Goal: Information Seeking & Learning: Find specific fact

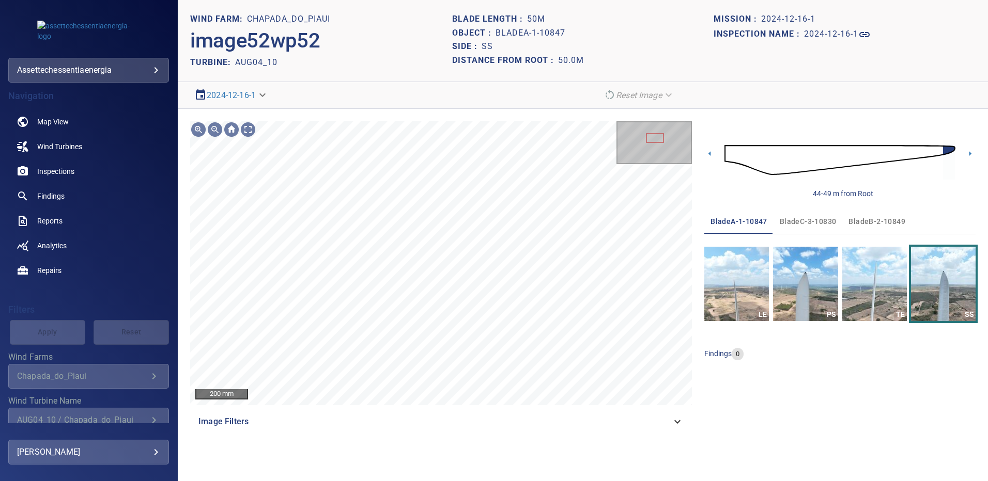
click at [879, 220] on span "bladeB-2-10849" at bounding box center [876, 221] width 57 height 13
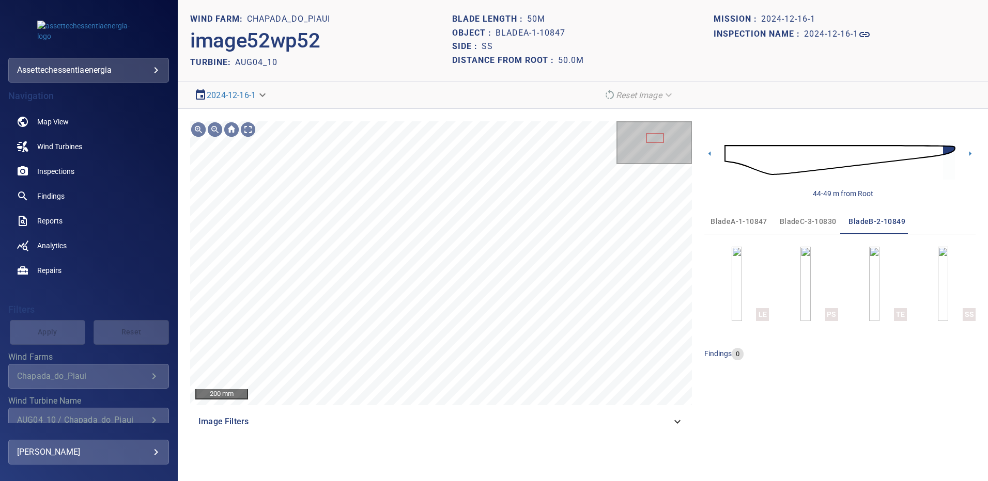
click at [744, 219] on span "bladeA-1-10847" at bounding box center [738, 221] width 57 height 13
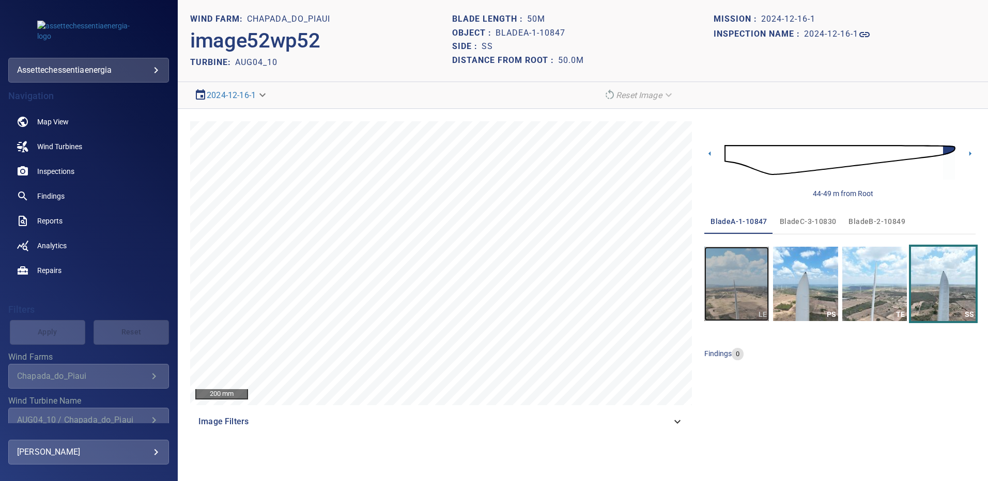
click at [760, 282] on img "button" at bounding box center [736, 284] width 65 height 74
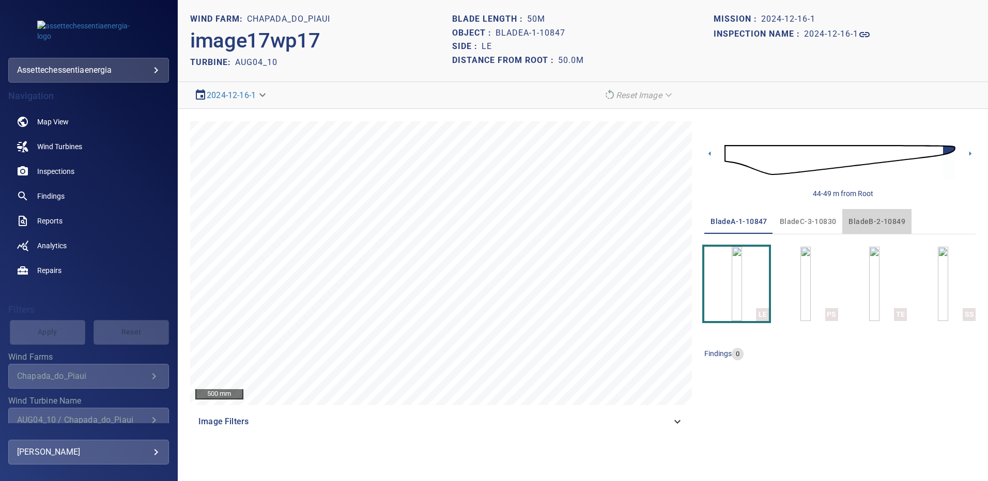
click at [880, 222] on span "bladeB-2-10849" at bounding box center [876, 221] width 57 height 13
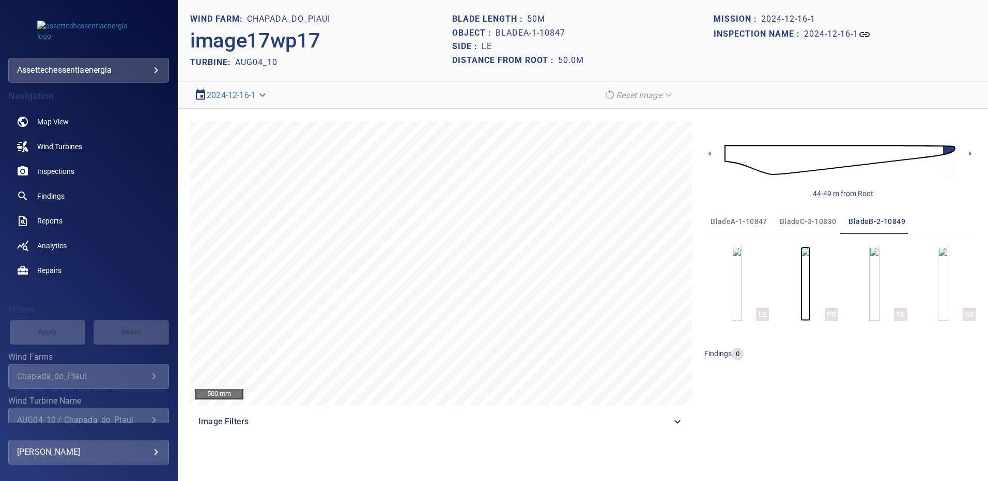
click at [801, 291] on img "button" at bounding box center [805, 284] width 10 height 74
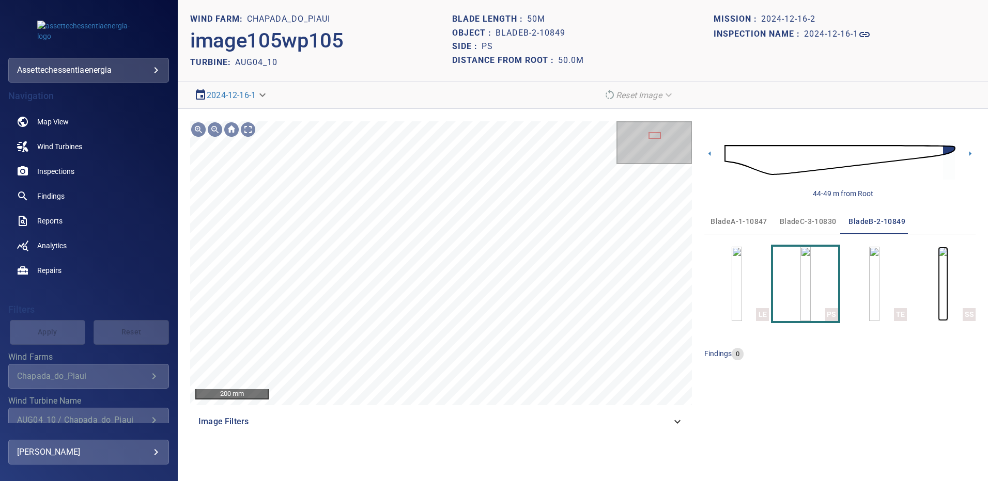
click at [938, 277] on img "button" at bounding box center [943, 284] width 10 height 74
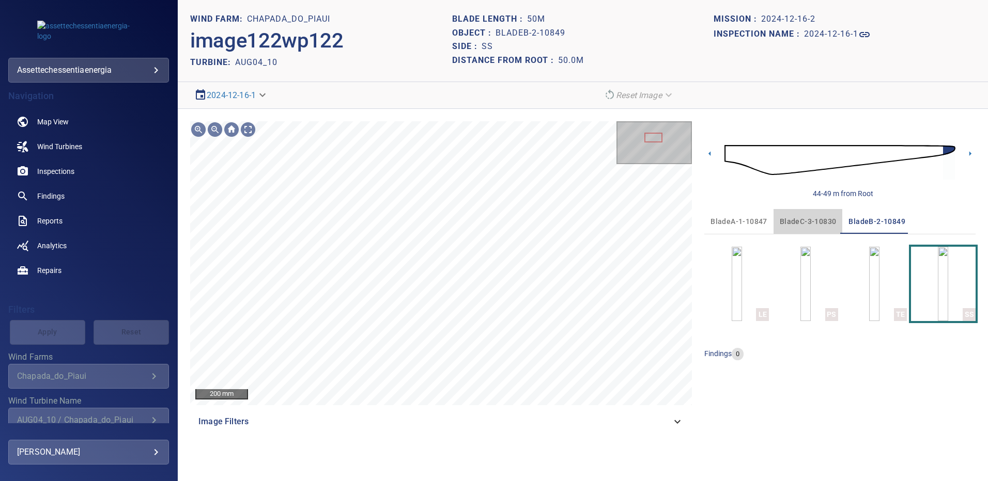
click at [816, 217] on span "bladeC-3-10830" at bounding box center [807, 221] width 57 height 13
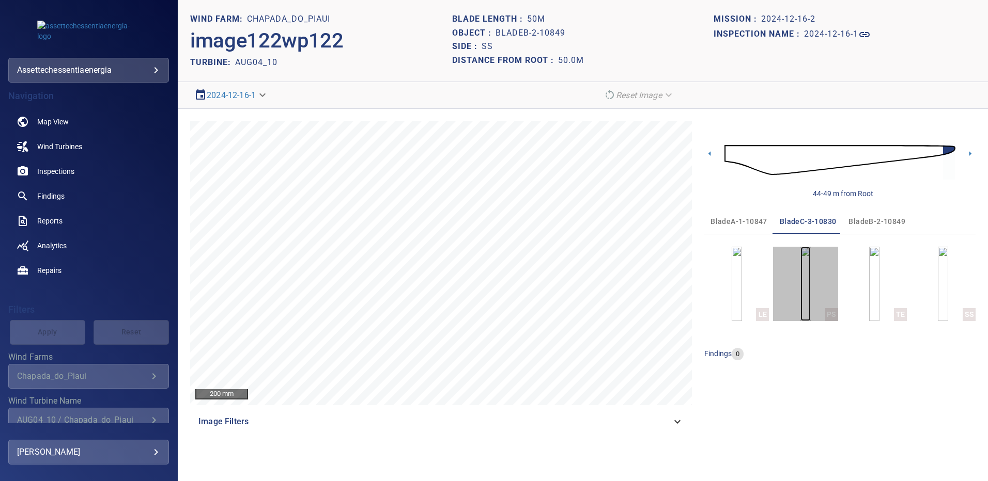
click at [810, 274] on img "button" at bounding box center [805, 284] width 10 height 74
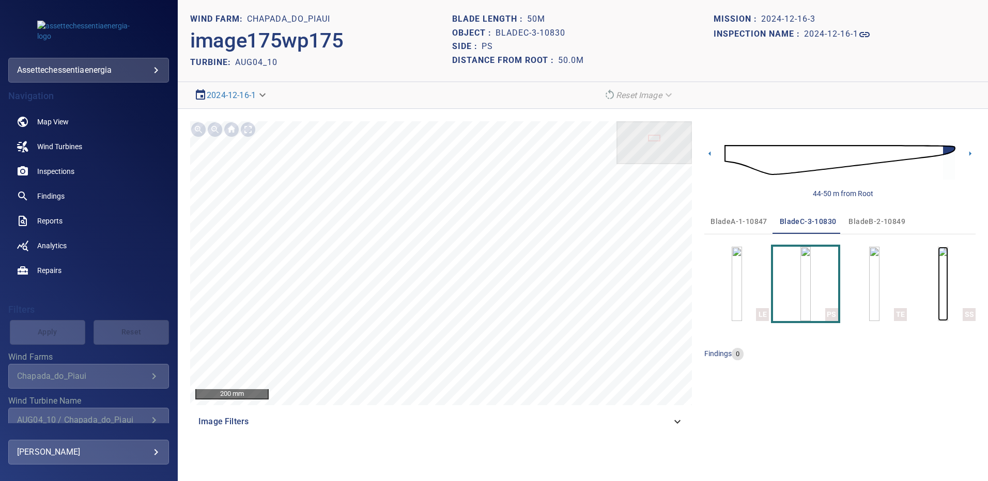
click at [938, 275] on img "button" at bounding box center [943, 284] width 10 height 74
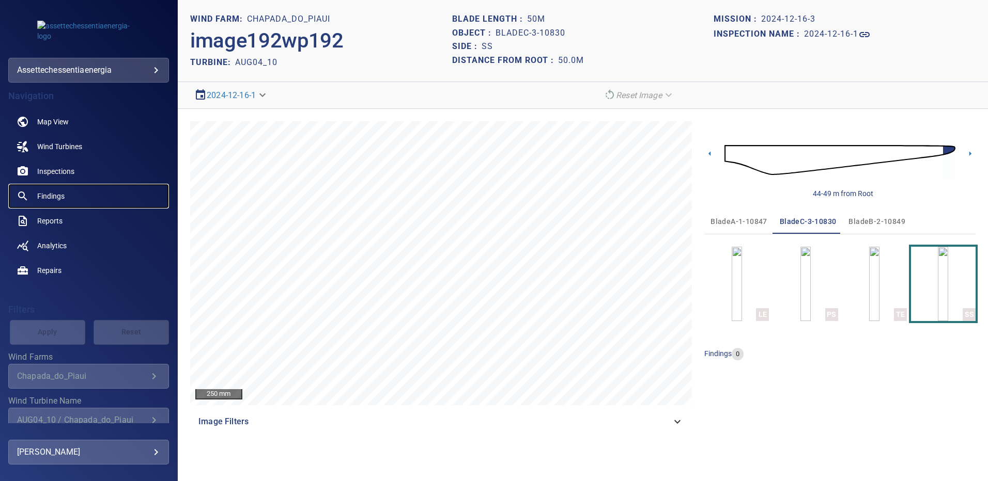
click at [60, 198] on span "Findings" at bounding box center [50, 196] width 27 height 10
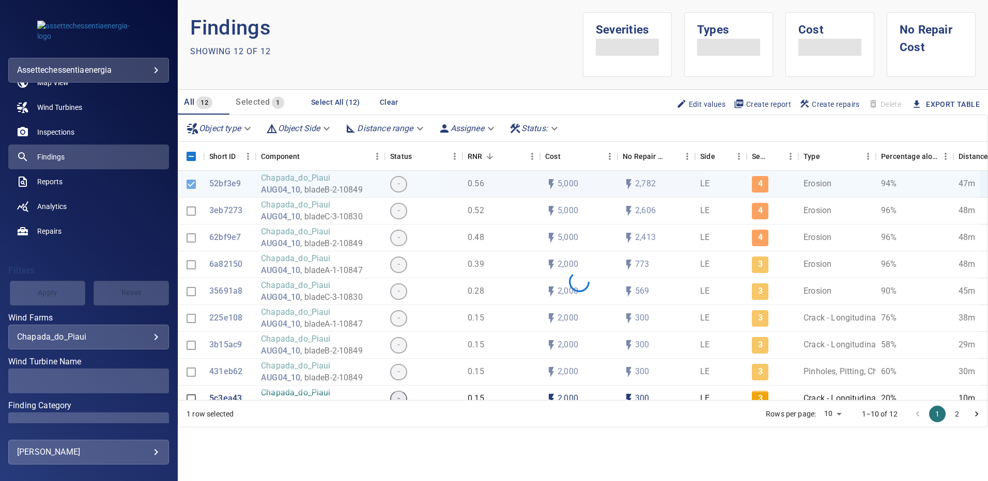
scroll to position [40, 0]
click at [148, 382] on div "AUG04_10 / Chapada_do_Piaui" at bounding box center [88, 381] width 143 height 10
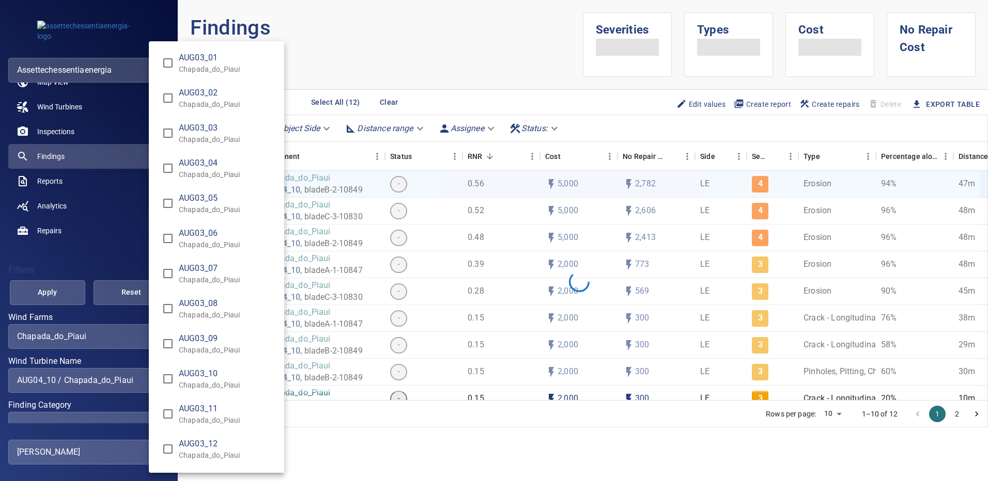
scroll to position [684, 0]
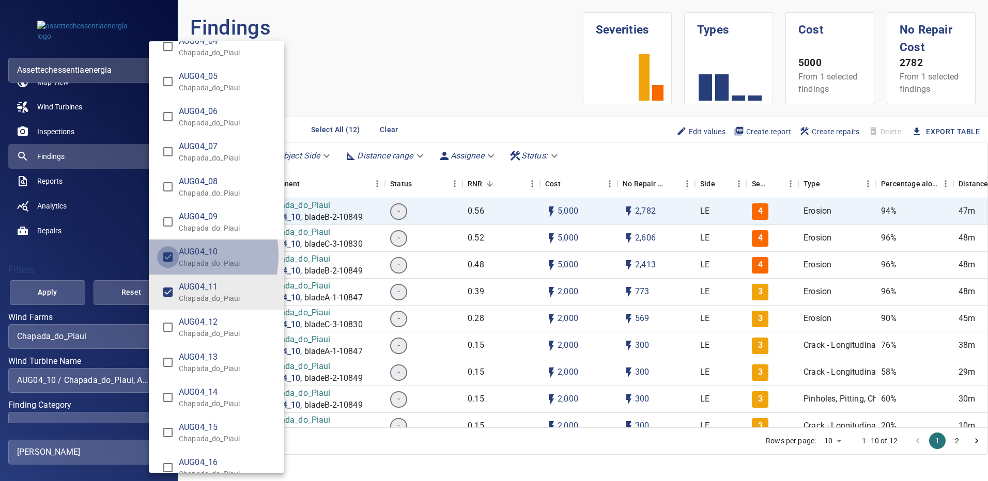
type input "**********"
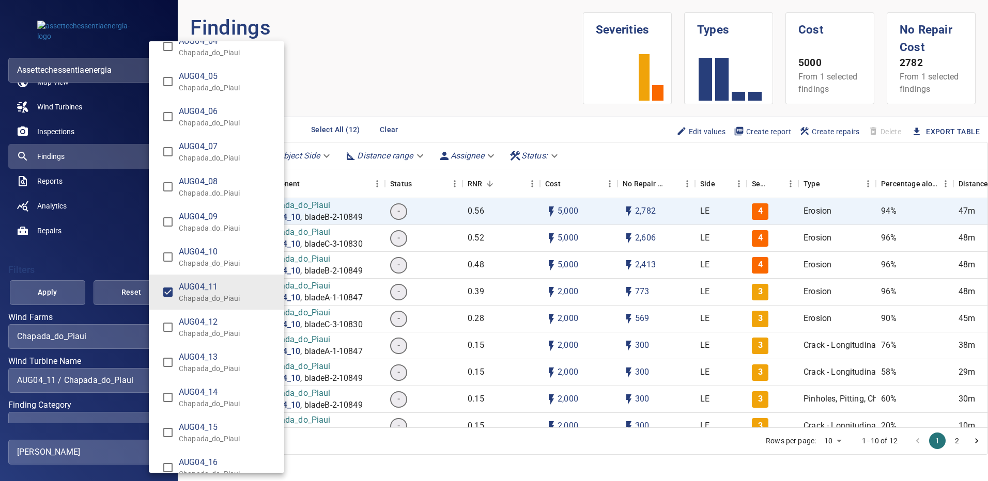
click at [62, 292] on div "Wind Turbine Name" at bounding box center [494, 240] width 988 height 481
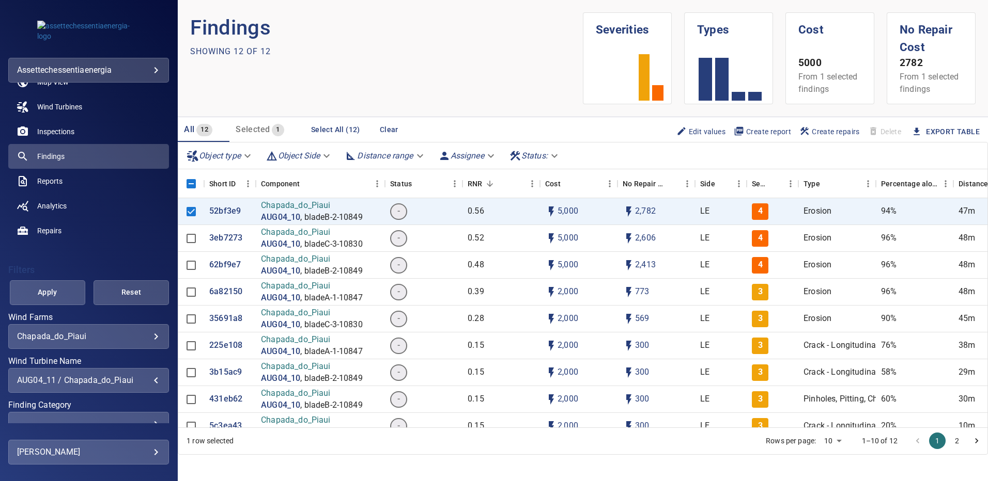
click at [62, 292] on span "Apply" at bounding box center [48, 292] width 50 height 13
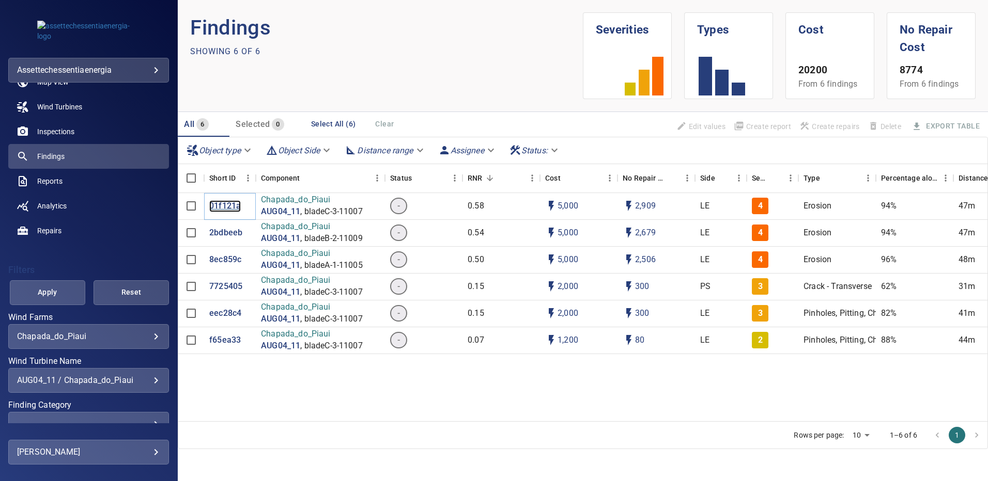
click at [231, 207] on p "01f121a" at bounding box center [225, 206] width 32 height 12
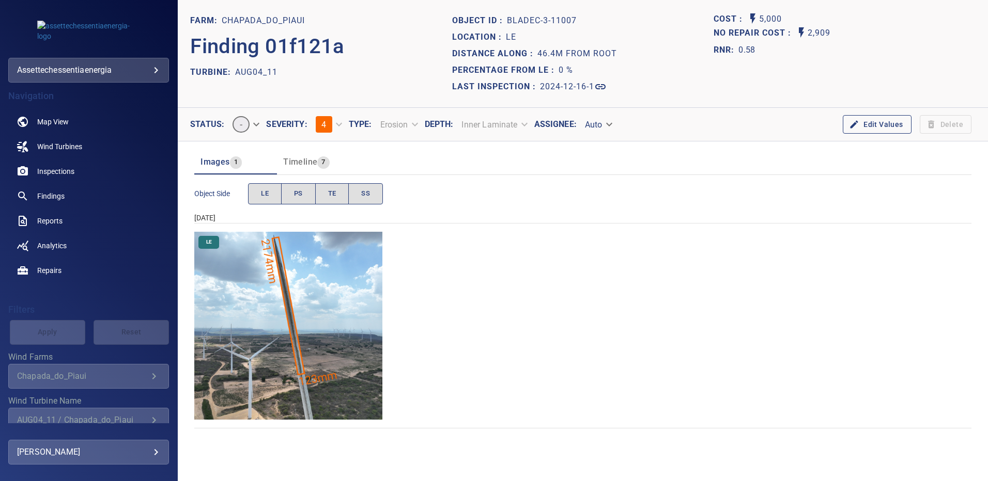
click at [266, 259] on img "Chapada_do_Piaui/AUG04_11/2024-12-16-1/2024-12-16-4/image151wp151.jpg" at bounding box center [288, 326] width 188 height 188
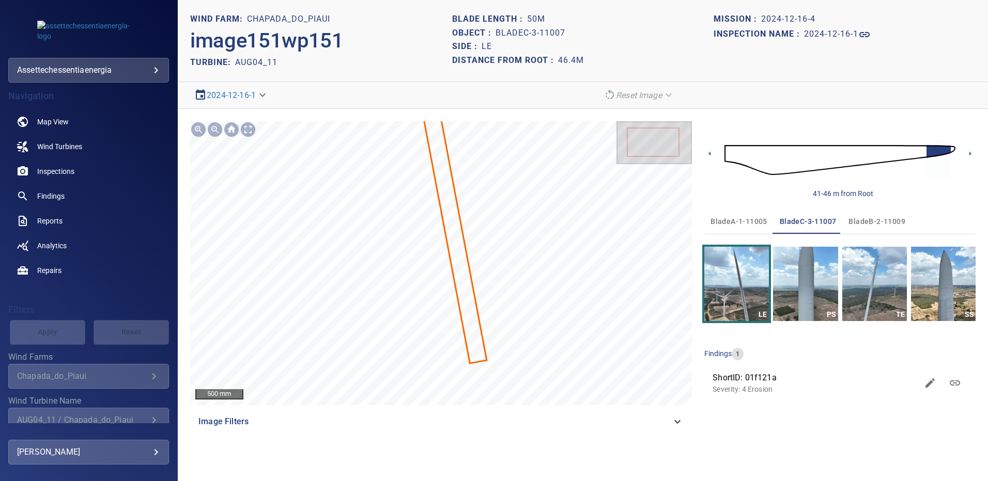
click at [750, 221] on span "bladeA-1-11005" at bounding box center [738, 221] width 57 height 13
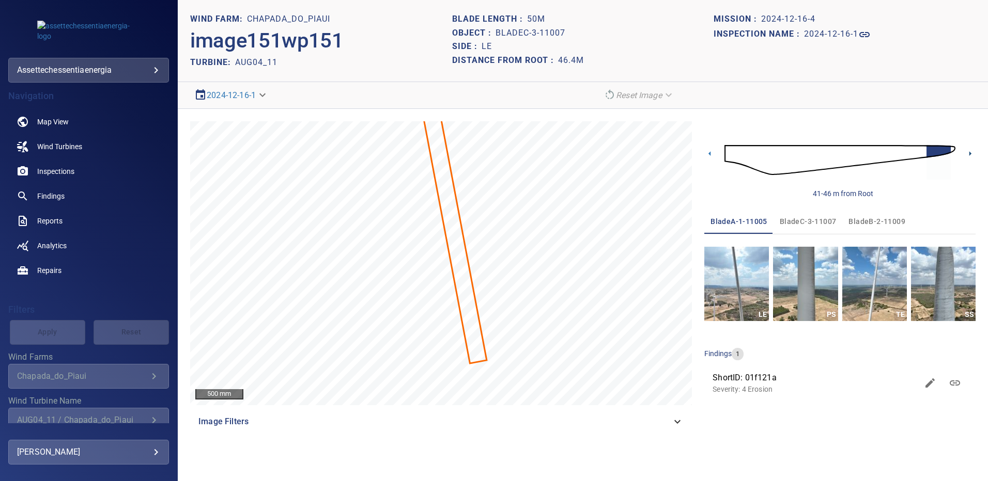
click at [968, 154] on icon at bounding box center [969, 153] width 11 height 11
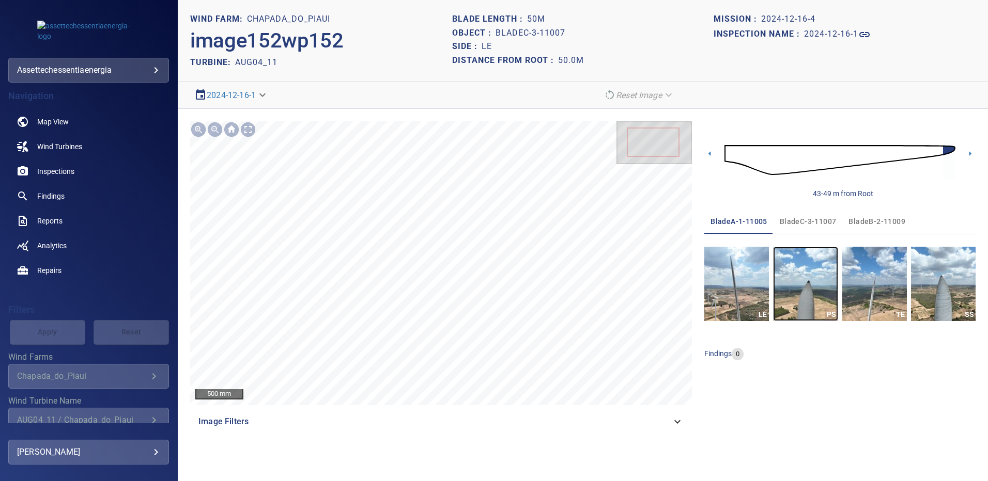
click at [813, 264] on img "button" at bounding box center [805, 284] width 65 height 74
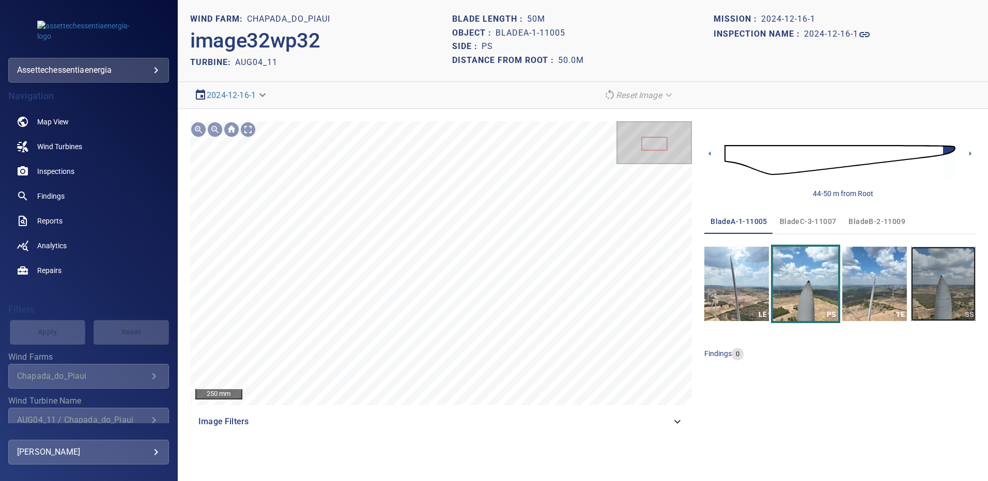
click at [952, 290] on img "button" at bounding box center [943, 284] width 65 height 74
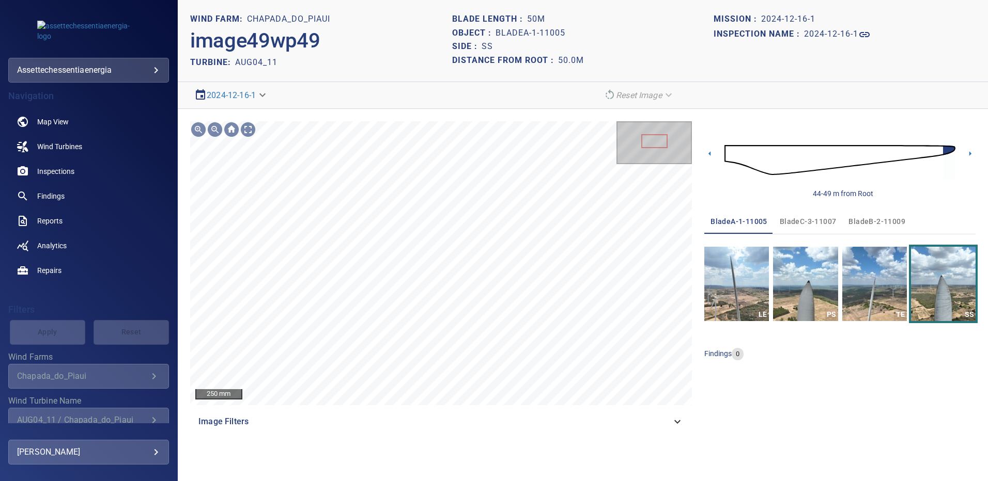
click at [853, 220] on span "bladeB-2-11009" at bounding box center [876, 221] width 57 height 13
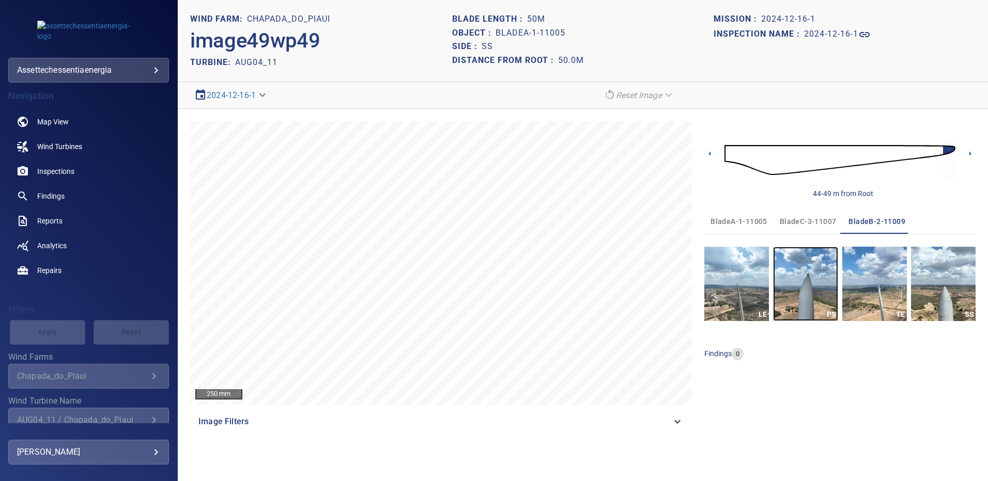
click at [818, 291] on img "button" at bounding box center [805, 284] width 65 height 74
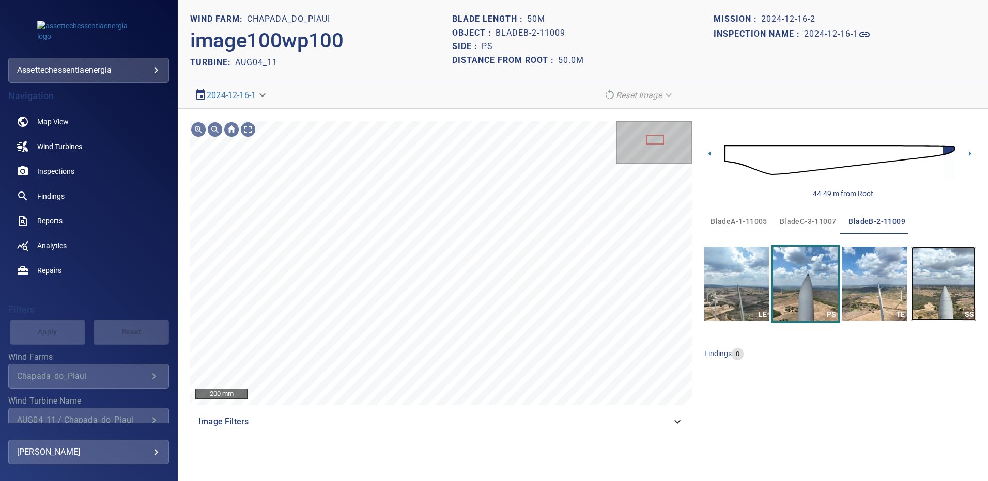
click at [946, 279] on img "button" at bounding box center [943, 284] width 65 height 74
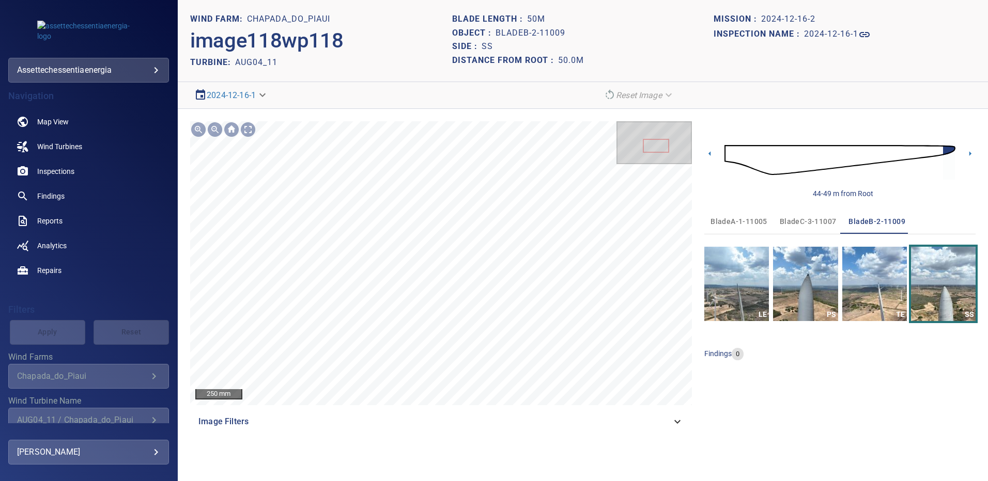
click at [814, 221] on span "bladeC-3-11007" at bounding box center [807, 221] width 57 height 13
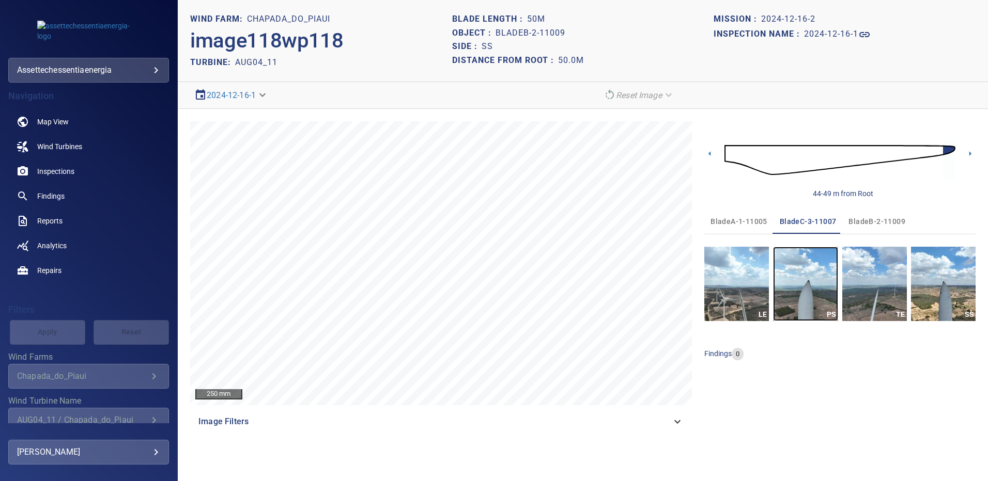
click at [821, 309] on img "button" at bounding box center [805, 284] width 65 height 74
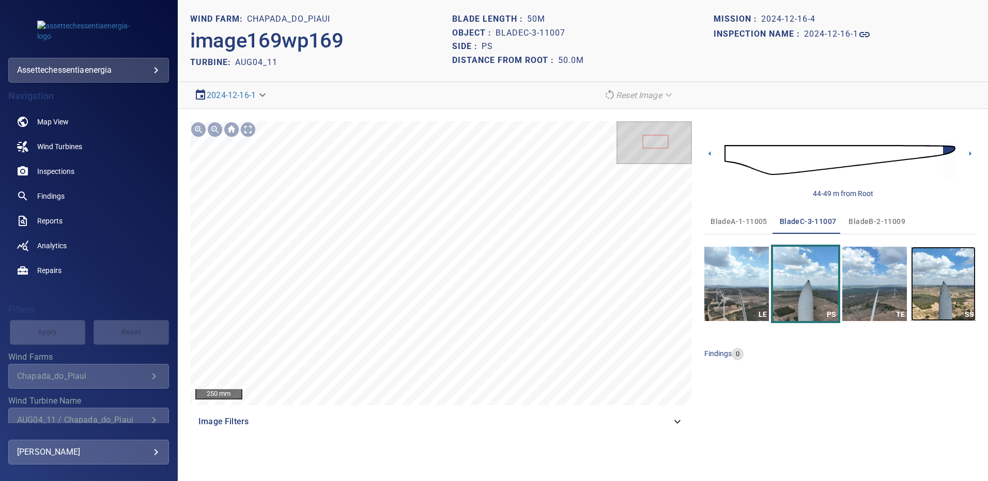
drag, startPoint x: 946, startPoint y: 282, endPoint x: 900, endPoint y: 279, distance: 46.0
click at [946, 282] on img "button" at bounding box center [943, 284] width 65 height 74
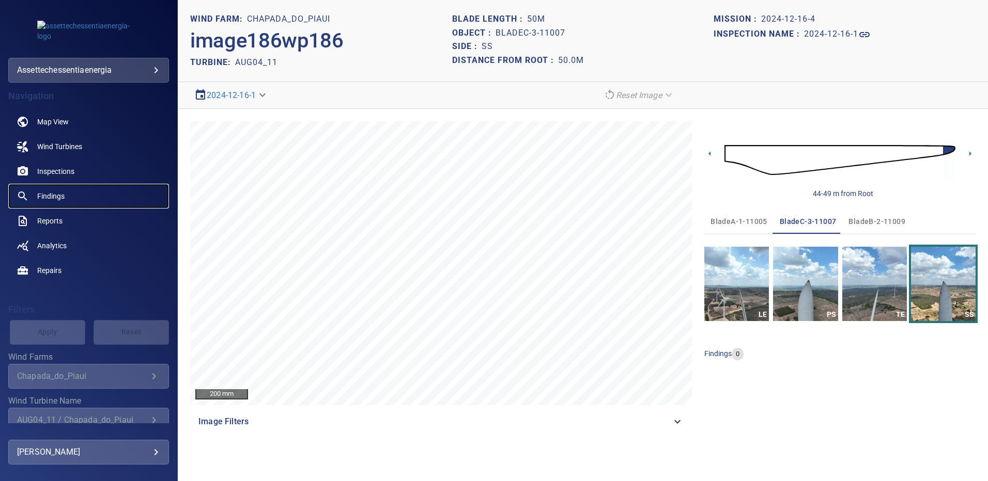
click at [63, 191] on span "Findings" at bounding box center [50, 196] width 27 height 10
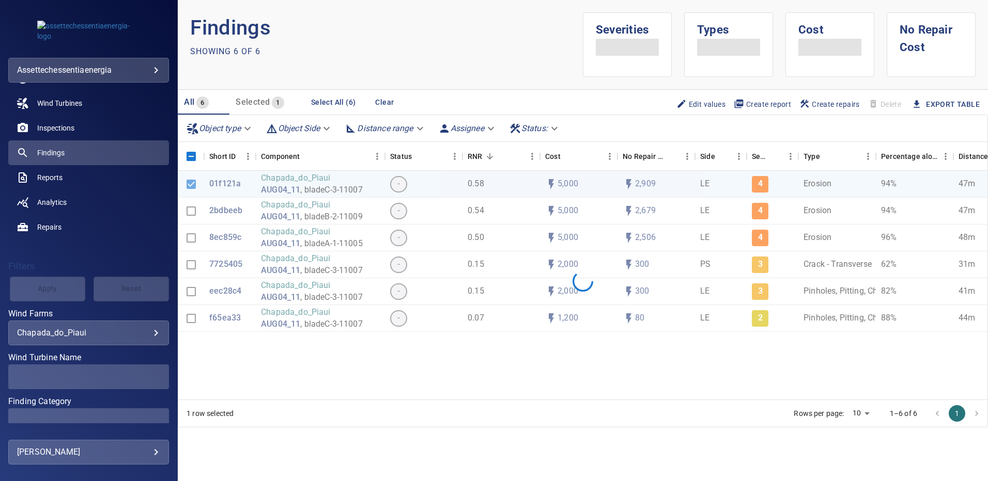
scroll to position [103, 0]
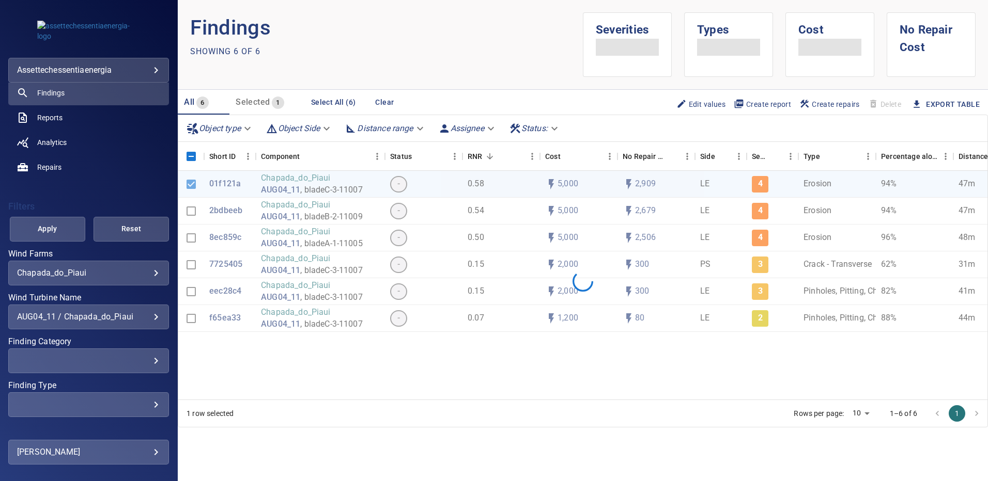
click at [153, 314] on div "**********" at bounding box center [88, 317] width 161 height 25
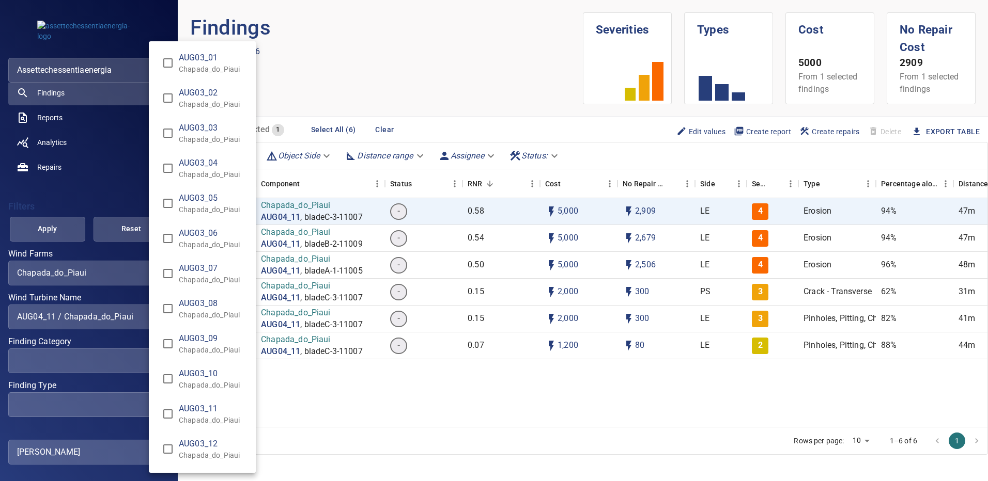
scroll to position [719, 0]
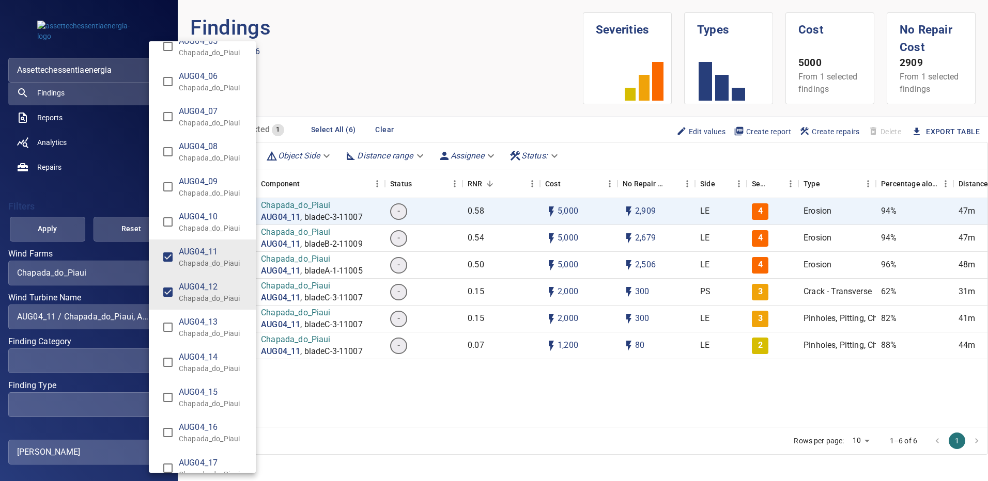
type input "**********"
click at [56, 234] on div "Wind Turbine Name" at bounding box center [494, 240] width 988 height 481
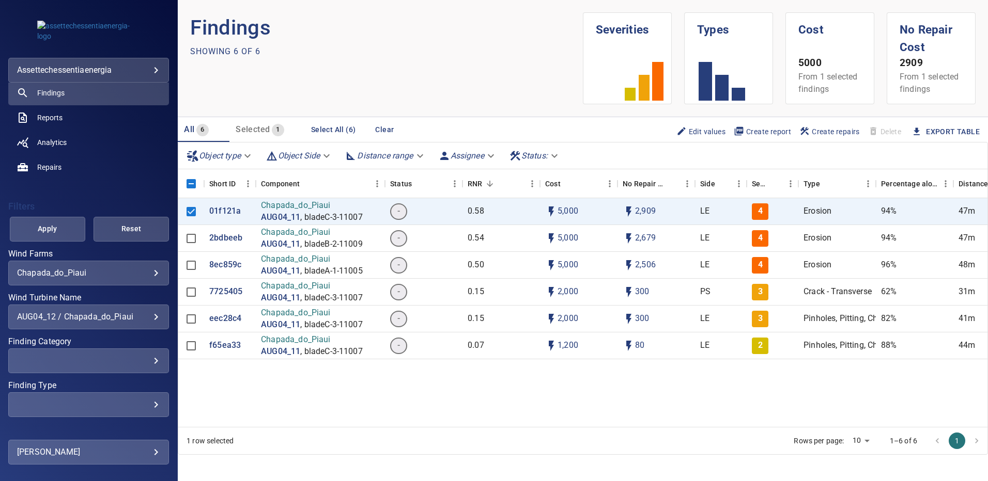
click at [56, 234] on span "Apply" at bounding box center [48, 229] width 50 height 13
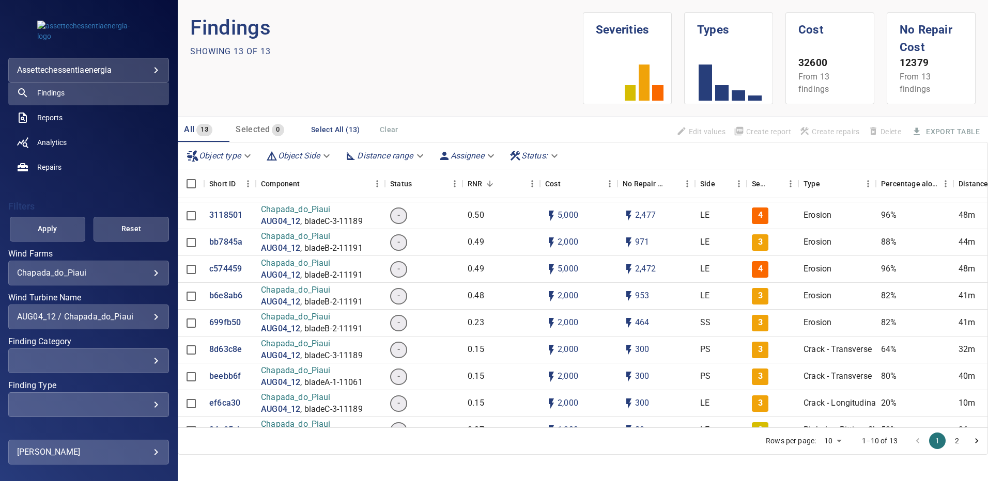
scroll to position [0, 0]
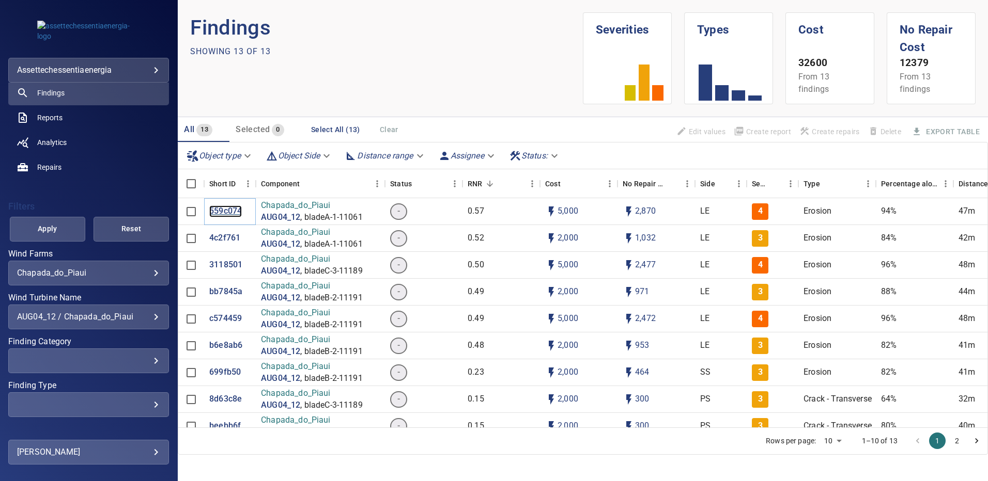
click at [226, 213] on p "559c074" at bounding box center [225, 212] width 33 height 12
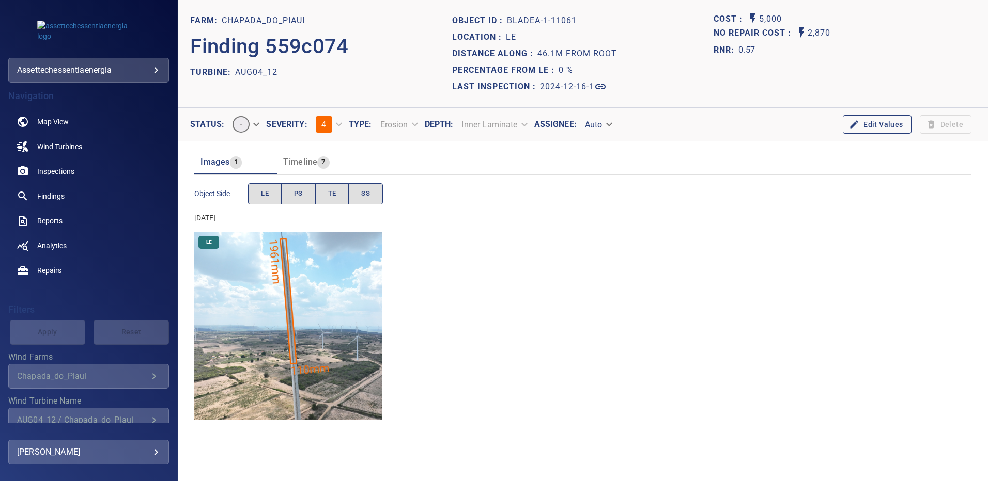
click at [352, 283] on img "Chapada_do_Piaui/AUG04_12/2024-12-16-1/2024-12-16-1/image16wp16.jpg" at bounding box center [288, 326] width 188 height 188
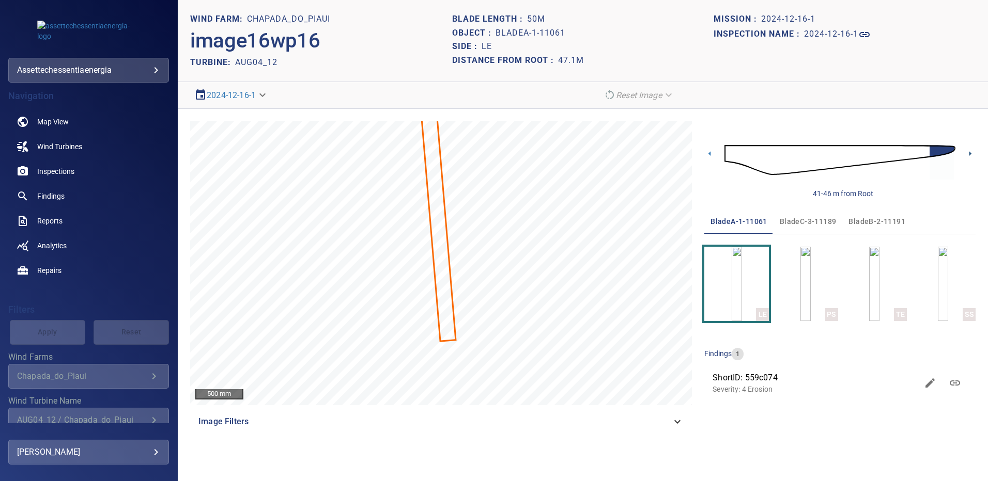
click at [969, 154] on icon at bounding box center [970, 153] width 2 height 5
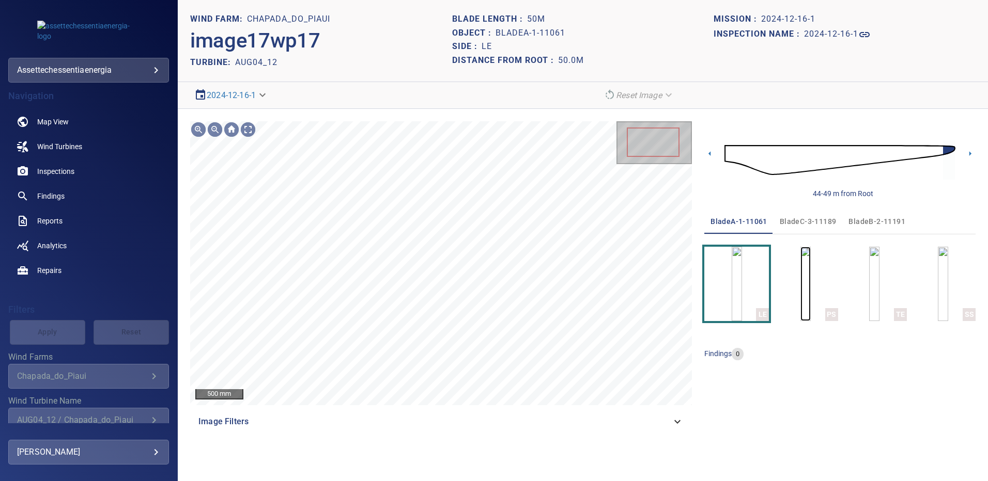
click at [800, 297] on img "button" at bounding box center [805, 284] width 10 height 74
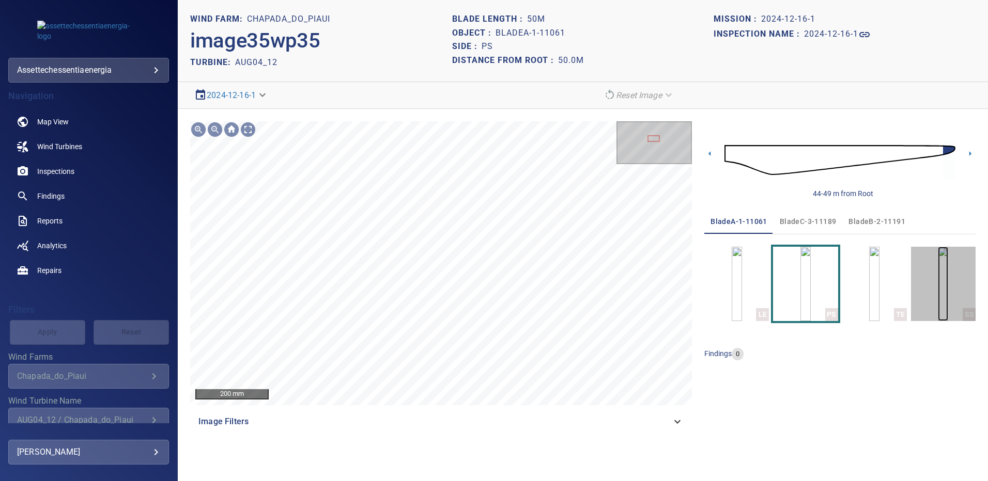
click at [938, 284] on img "button" at bounding box center [943, 284] width 10 height 74
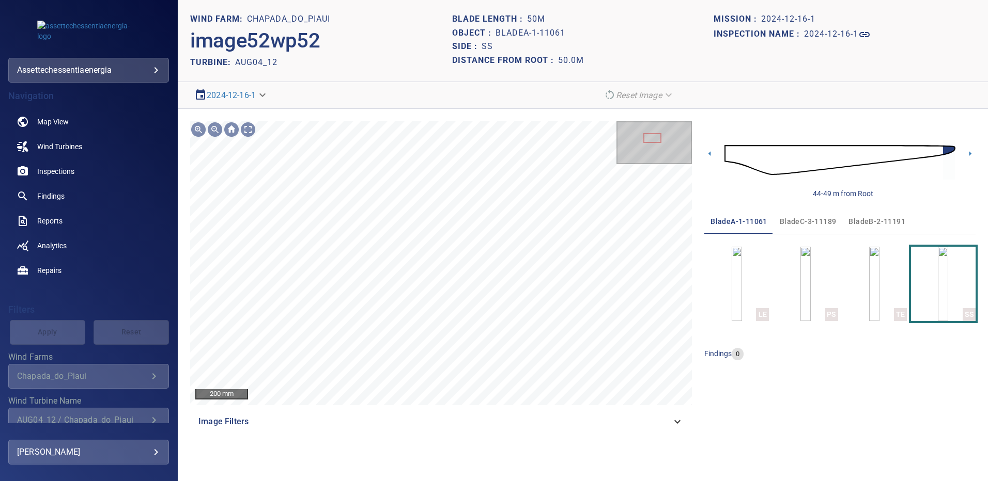
click at [859, 219] on span "bladeB-2-11191" at bounding box center [876, 221] width 57 height 13
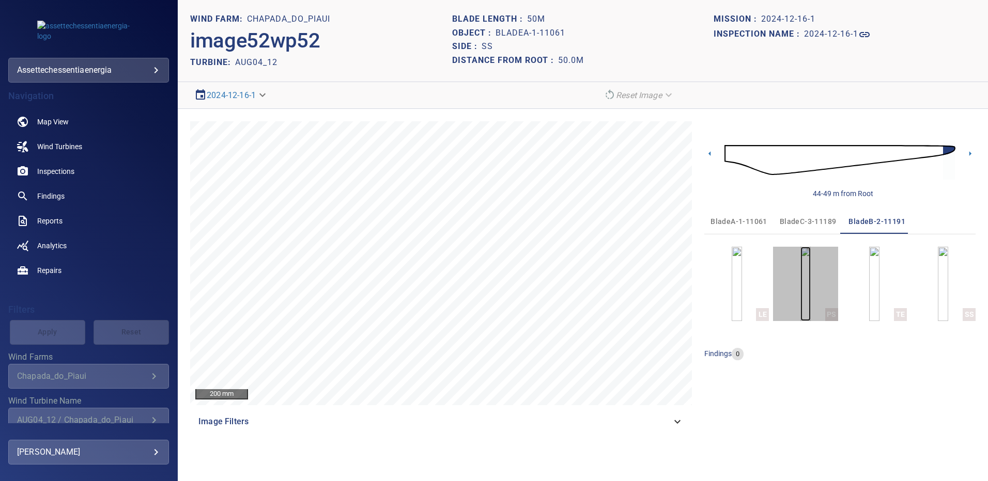
click at [810, 285] on img "button" at bounding box center [805, 284] width 10 height 74
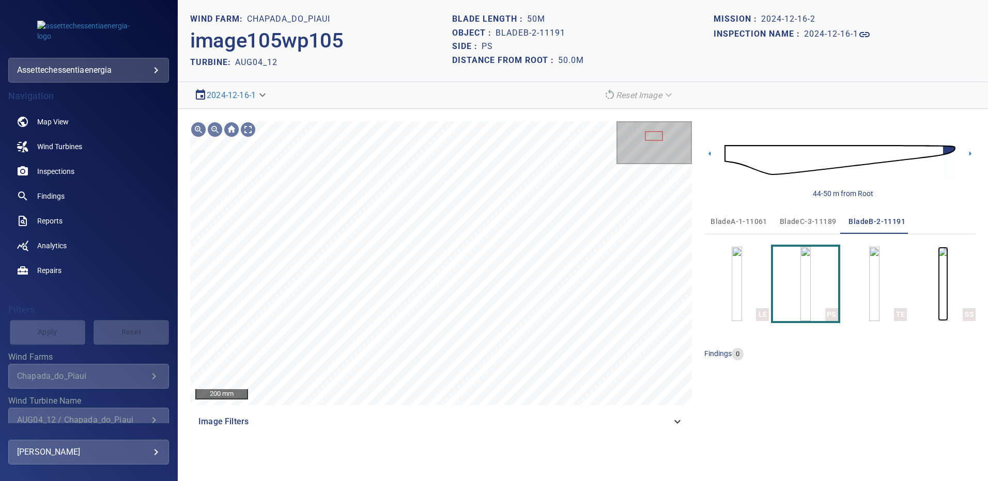
drag, startPoint x: 939, startPoint y: 289, endPoint x: 899, endPoint y: 292, distance: 39.9
click at [939, 289] on img "button" at bounding box center [943, 284] width 10 height 74
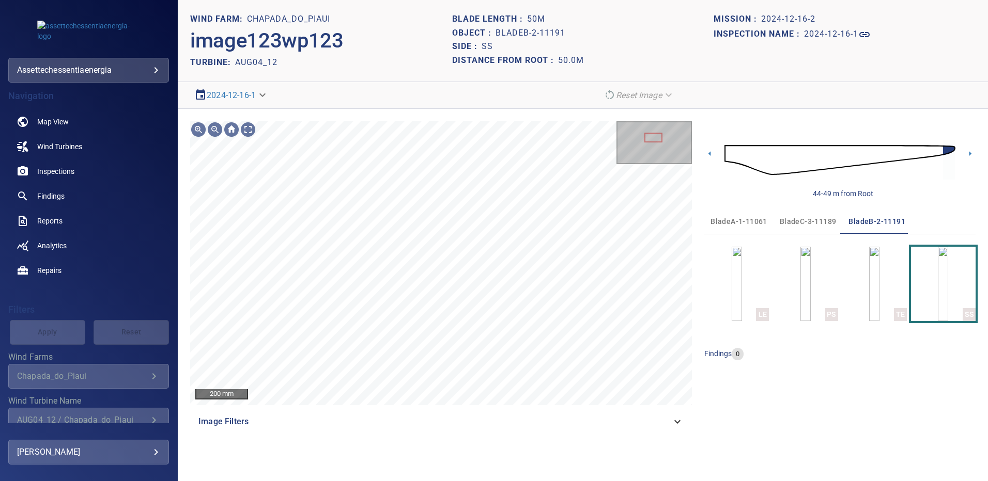
click at [786, 220] on span "bladeC-3-11189" at bounding box center [807, 221] width 57 height 13
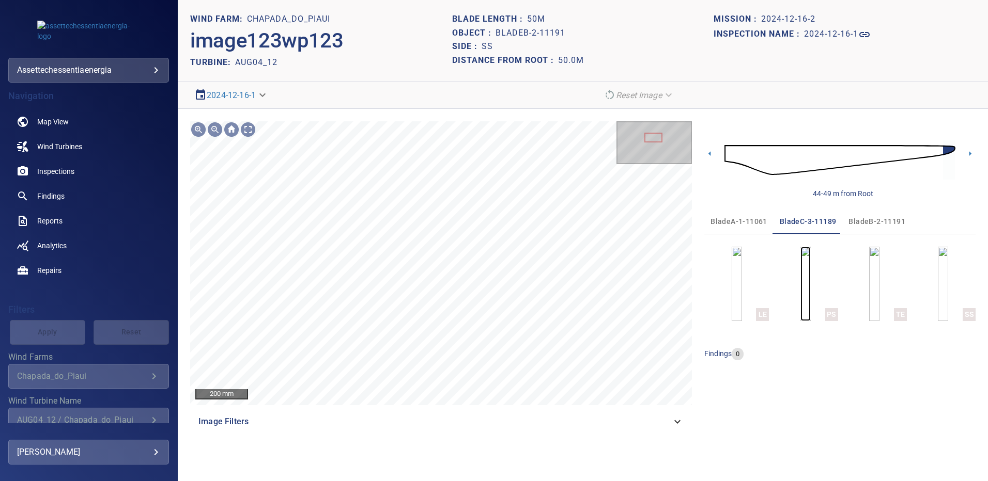
click at [806, 286] on img "button" at bounding box center [805, 284] width 10 height 74
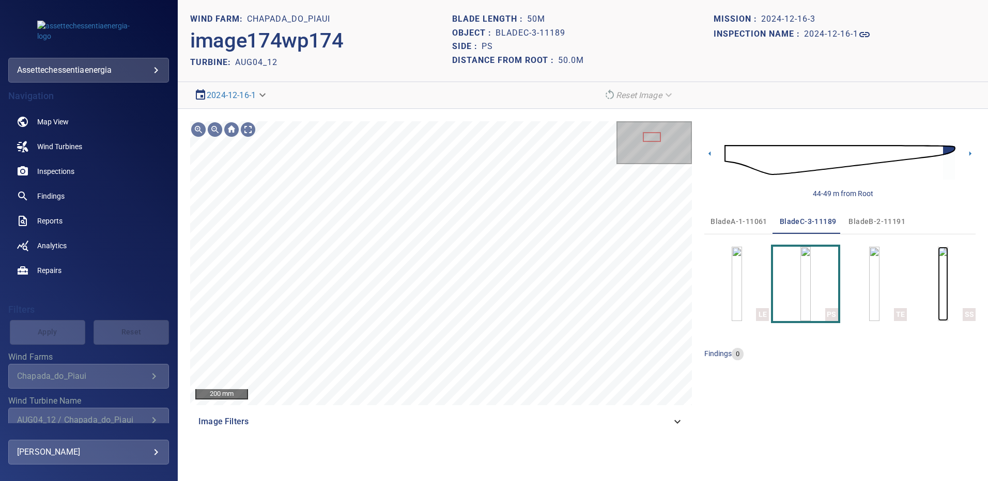
click at [938, 282] on img "button" at bounding box center [943, 284] width 10 height 74
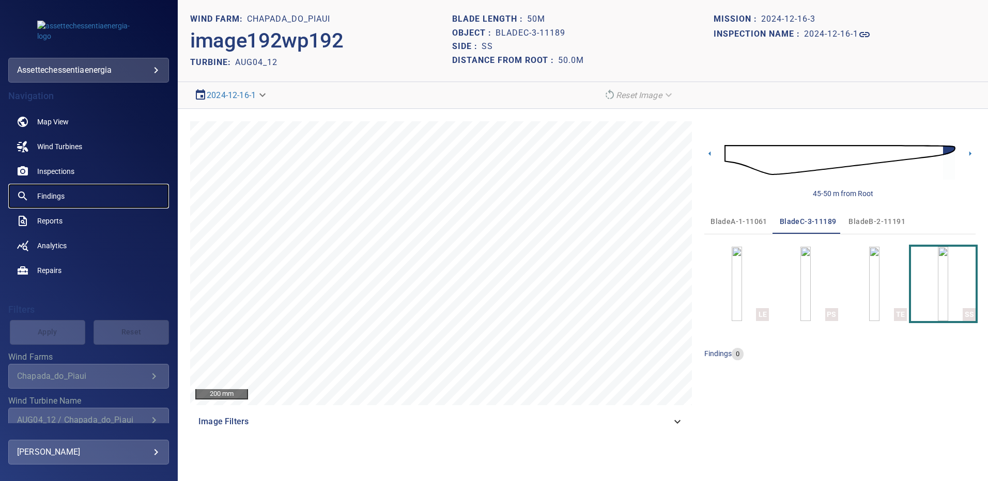
click at [65, 195] on link "Findings" at bounding box center [88, 196] width 161 height 25
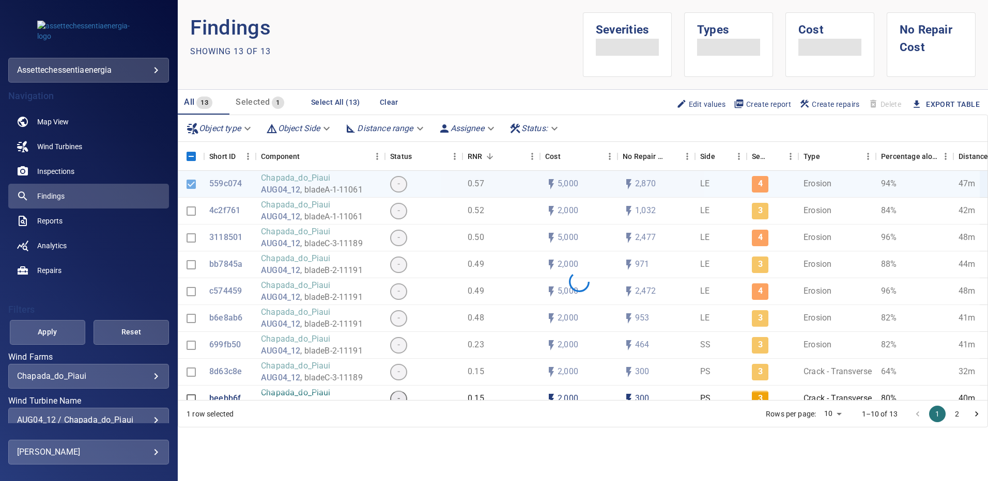
scroll to position [53, 0]
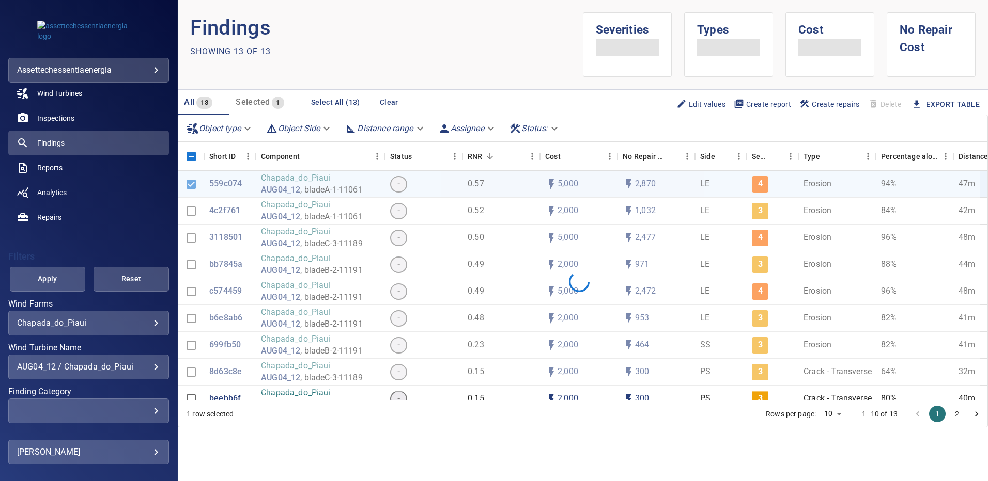
click at [150, 364] on div "AUG04_12 / Chapada_do_Piaui" at bounding box center [88, 367] width 143 height 10
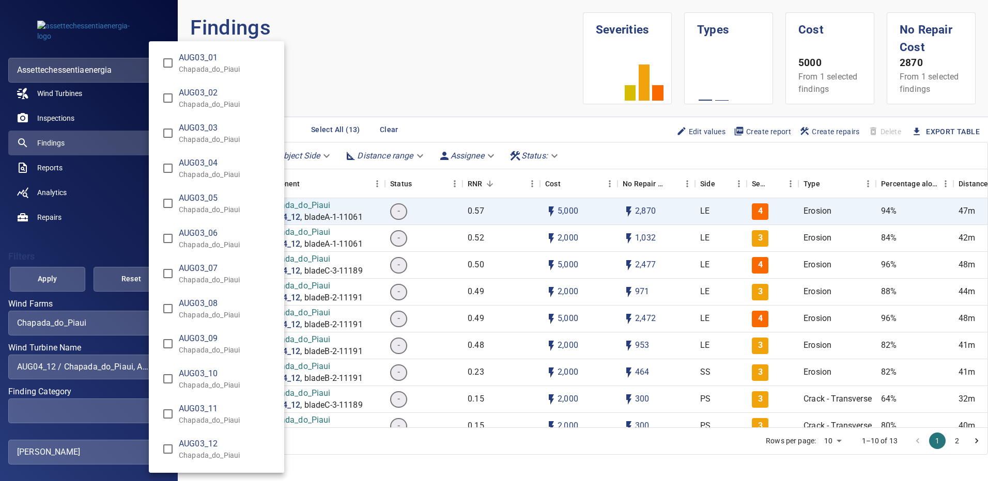
scroll to position [754, 0]
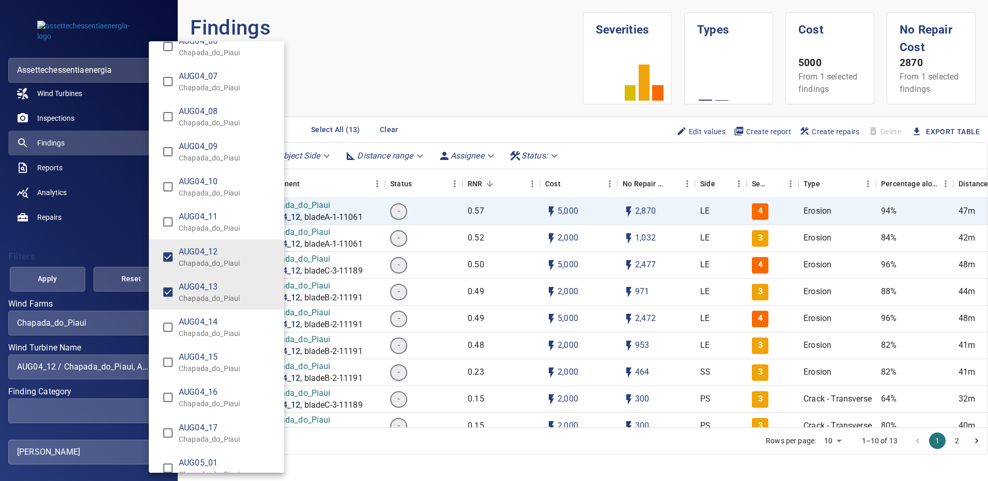
type input "**********"
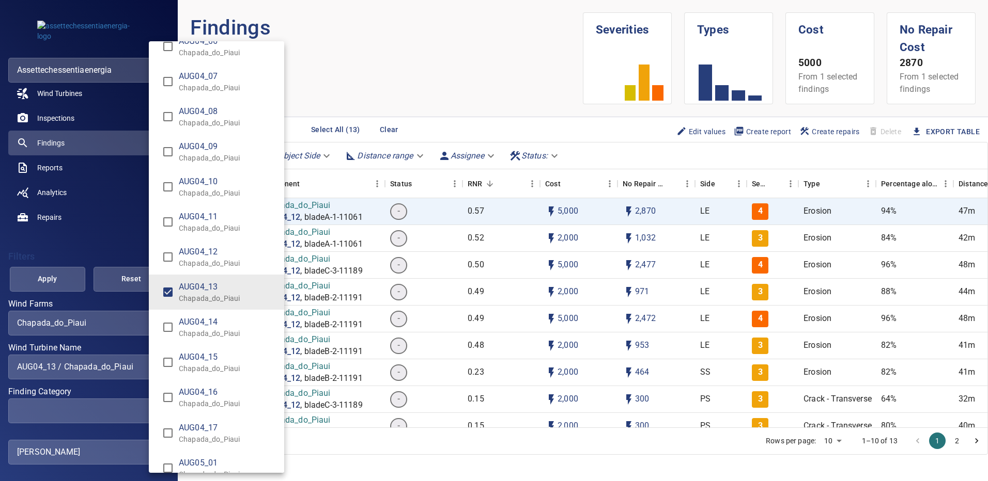
click at [51, 274] on div "Wind Turbine Name" at bounding box center [494, 240] width 988 height 481
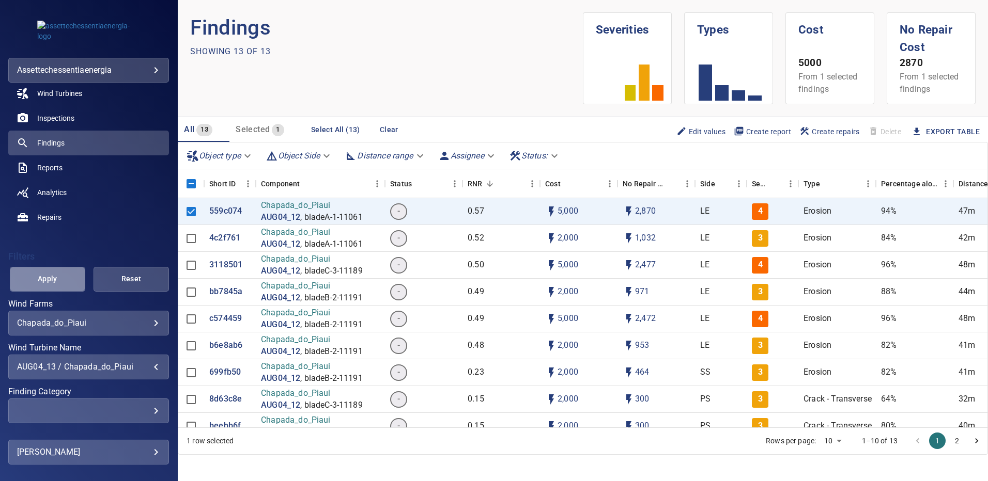
click at [54, 274] on span "Apply" at bounding box center [48, 279] width 50 height 13
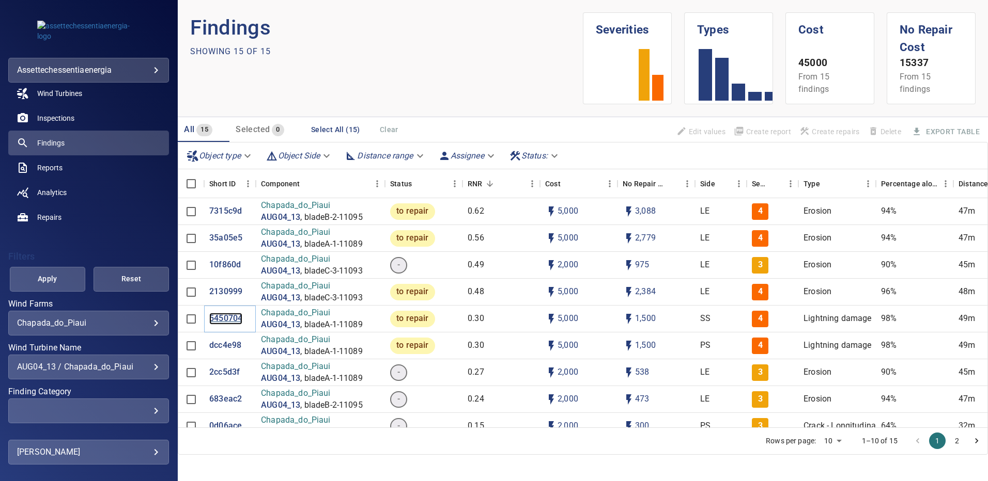
click at [232, 324] on p "5450704" at bounding box center [225, 319] width 33 height 12
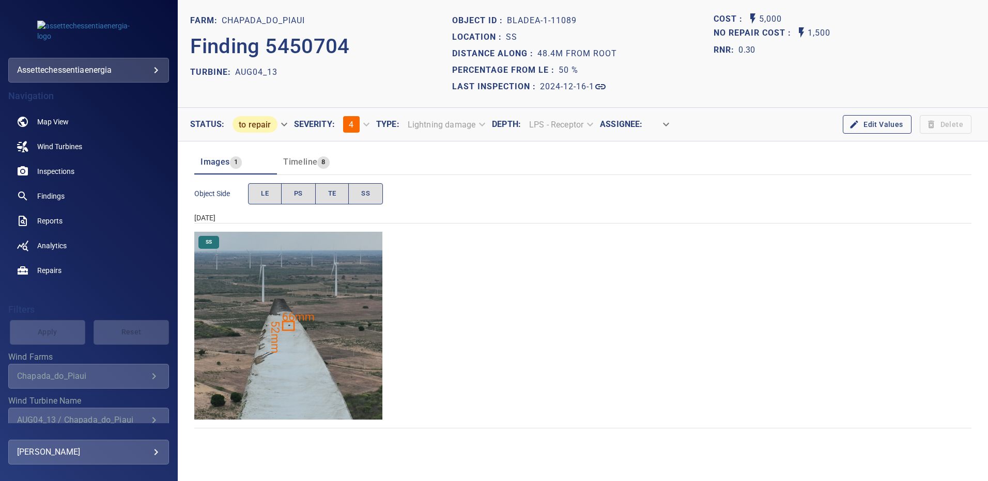
click at [277, 308] on img "Chapada_do_Piaui/AUG04_13/2024-12-16-1/2024-12-16-1/image50wp50.jpg" at bounding box center [288, 326] width 188 height 188
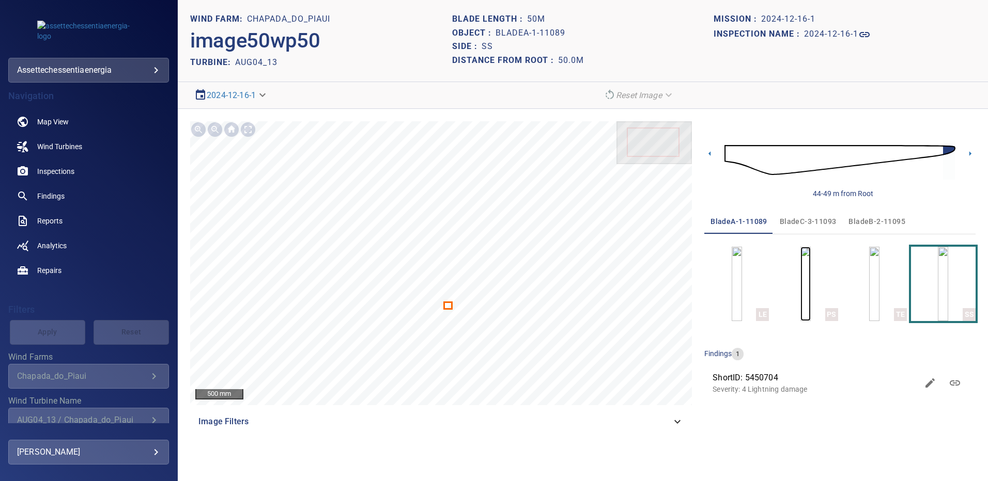
click at [810, 285] on img "button" at bounding box center [805, 284] width 10 height 74
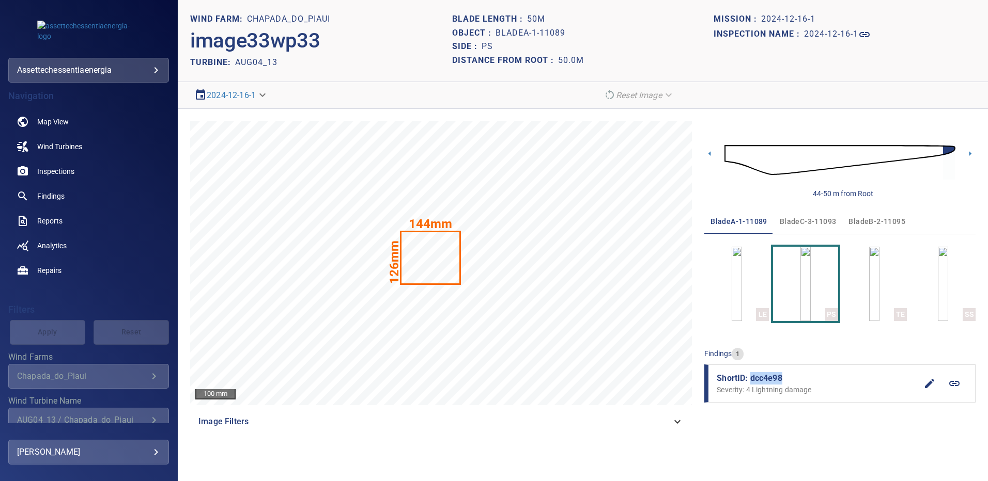
drag, startPoint x: 783, startPoint y: 376, endPoint x: 751, endPoint y: 378, distance: 32.6
click at [751, 378] on span "ShortID: dcc4e98" at bounding box center [816, 378] width 200 height 12
copy span "dcc4e98"
click at [938, 286] on img "button" at bounding box center [943, 284] width 10 height 74
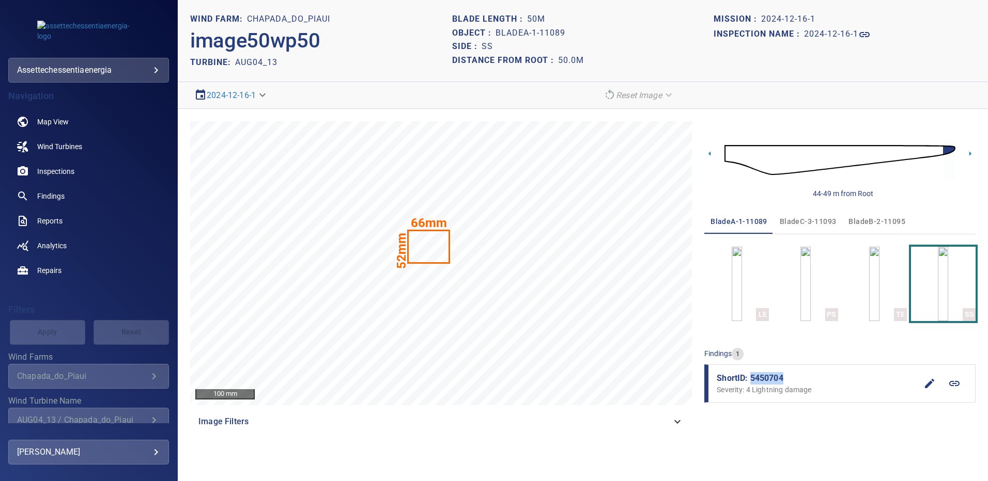
drag, startPoint x: 784, startPoint y: 378, endPoint x: 752, endPoint y: 380, distance: 32.1
click at [752, 380] on span "ShortID: 5450704" at bounding box center [816, 378] width 200 height 12
copy span "5450704"
